Goal: Find specific page/section: Find specific page/section

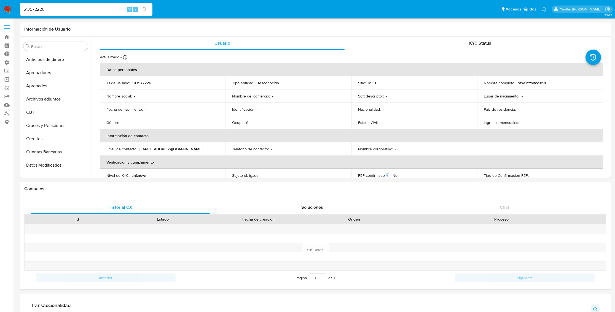
select select "10"
click at [63, 8] on input "513572226" at bounding box center [86, 9] width 132 height 7
paste input "77"
type input "513572277"
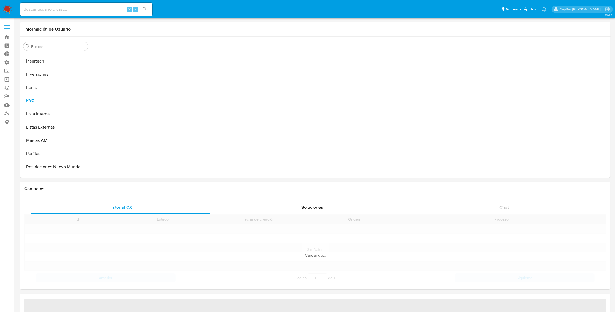
scroll to position [286, 0]
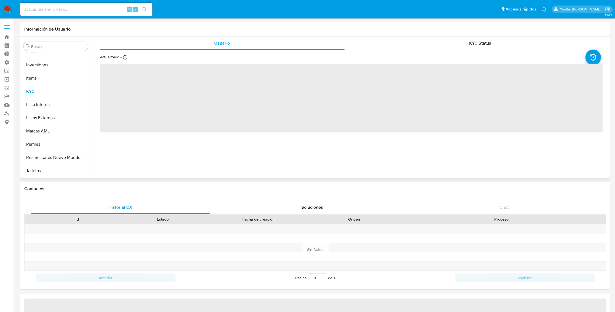
select select "10"
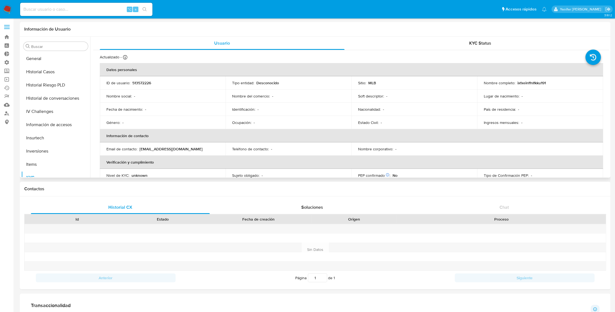
scroll to position [157, 0]
click at [41, 99] on button "General" at bounding box center [53, 100] width 64 height 13
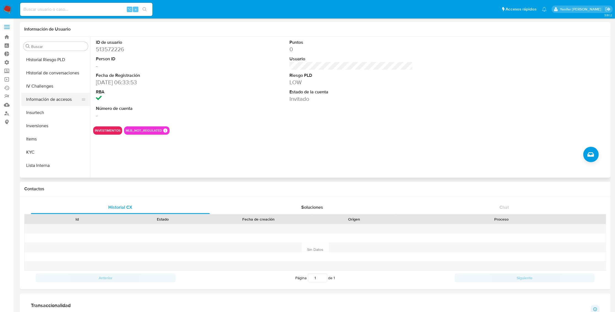
scroll to position [226, 0]
click at [34, 152] on button "KYC" at bounding box center [53, 150] width 64 height 13
